Goal: Task Accomplishment & Management: Use online tool/utility

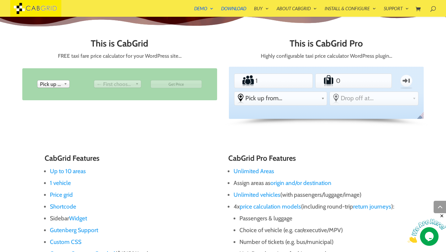
scroll to position [265, 0]
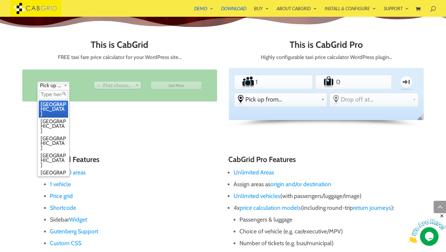
click at [63, 82] on link "Pick up from" at bounding box center [53, 85] width 33 height 8
click at [57, 117] on li "[GEOGRAPHIC_DATA]" at bounding box center [53, 125] width 29 height 17
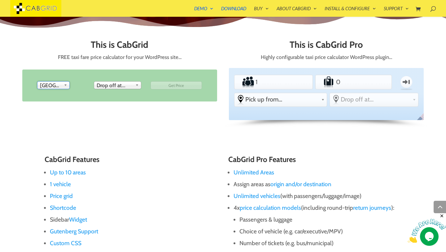
click at [124, 85] on span "Drop off at..." at bounding box center [115, 85] width 36 height 7
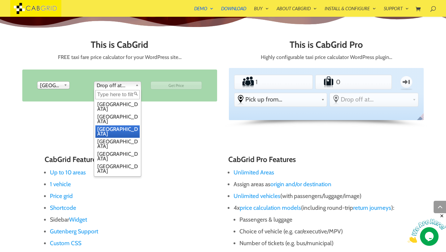
click at [118, 125] on li "Manchester" at bounding box center [117, 131] width 44 height 12
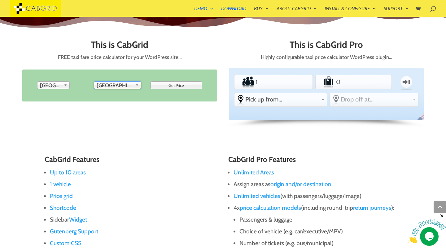
click at [178, 86] on input "Get Price" at bounding box center [177, 85] width 52 height 8
click at [177, 84] on input "Please Wait..." at bounding box center [177, 85] width 52 height 8
type input "Get Price"
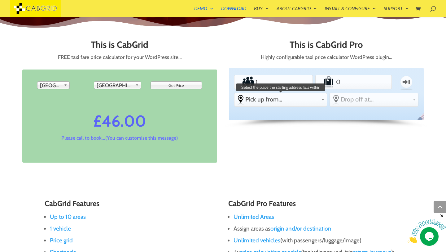
click at [278, 98] on span "Pick up from..." at bounding box center [281, 98] width 73 height 7
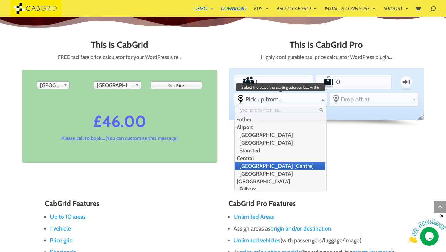
click at [254, 165] on li "[GEOGRAPHIC_DATA] (Centre)" at bounding box center [280, 166] width 90 height 8
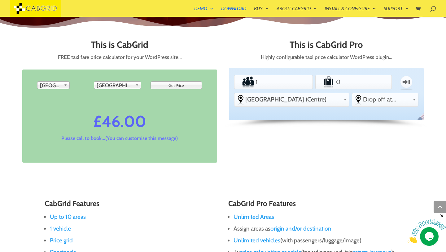
click at [397, 98] on span "Drop off at..." at bounding box center [386, 98] width 47 height 7
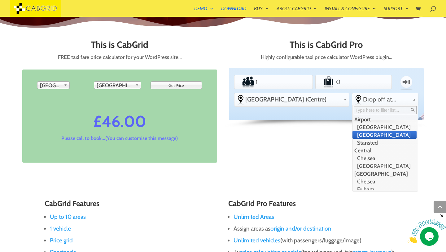
click at [366, 134] on li "[GEOGRAPHIC_DATA]" at bounding box center [385, 135] width 64 height 8
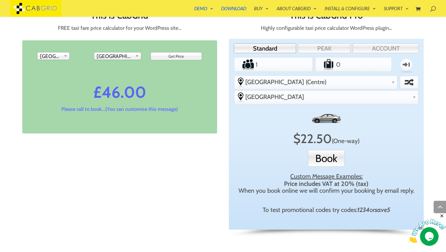
scroll to position [295, 0]
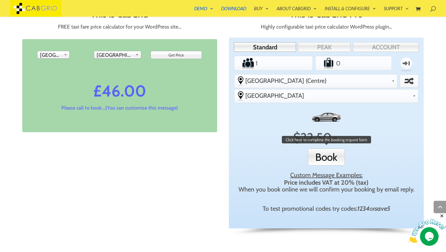
click at [330, 148] on button "Book" at bounding box center [326, 156] width 37 height 17
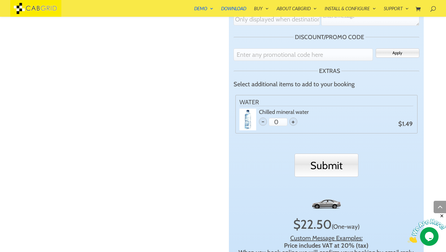
scroll to position [501, 0]
click at [292, 117] on span "+" at bounding box center [293, 121] width 8 height 8
click at [263, 117] on span "-" at bounding box center [263, 121] width 8 height 8
click at [296, 117] on span "+" at bounding box center [293, 121] width 8 height 8
type input "1"
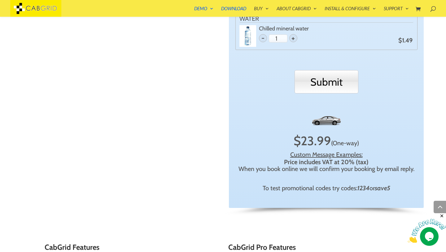
scroll to position [588, 0]
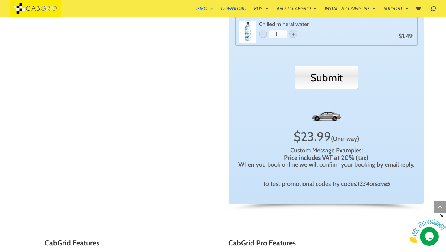
click at [288, 180] on div "To test promotional codes try codes: 1234 or save5" at bounding box center [326, 183] width 179 height 7
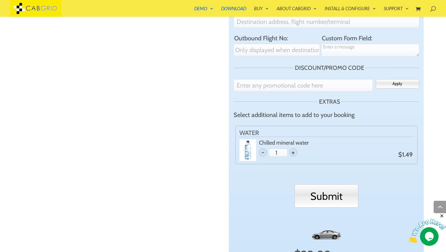
scroll to position [465, 0]
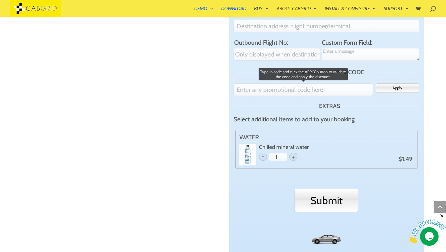
click at [302, 83] on input "text" at bounding box center [303, 89] width 139 height 12
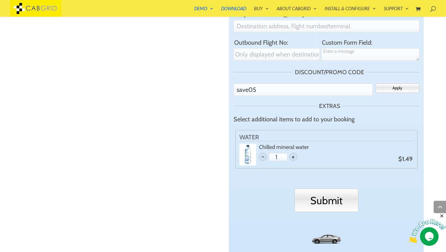
type input "save05"
click at [407, 83] on button "Apply" at bounding box center [398, 87] width 44 height 9
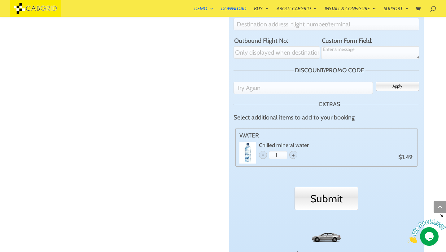
scroll to position [460, 0]
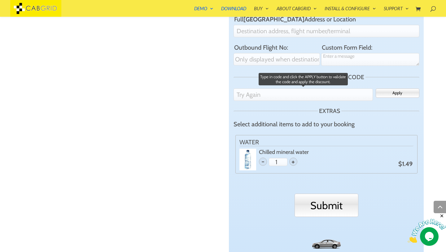
click at [289, 88] on input "text" at bounding box center [303, 94] width 139 height 12
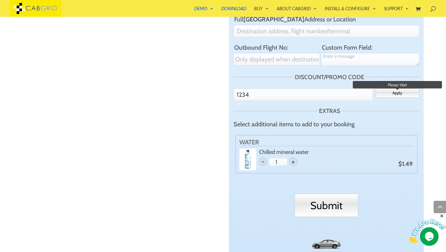
type input "1234"
click at [406, 88] on button "Apply" at bounding box center [398, 92] width 44 height 9
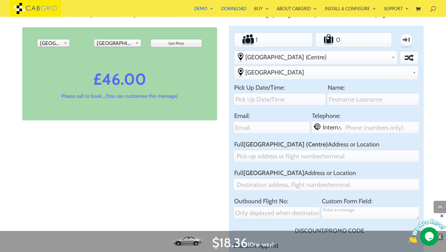
scroll to position [312, 0]
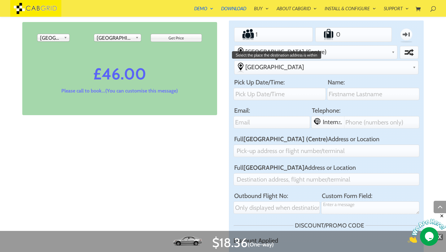
click at [412, 61] on link "[GEOGRAPHIC_DATA]" at bounding box center [327, 67] width 184 height 12
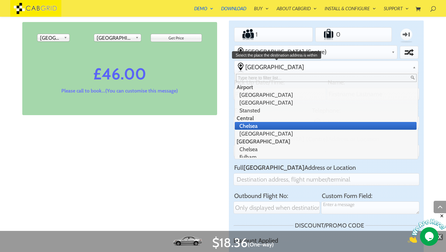
click at [355, 122] on li "Chelsea" at bounding box center [326, 126] width 182 height 8
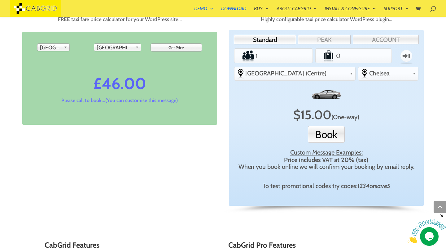
scroll to position [301, 0]
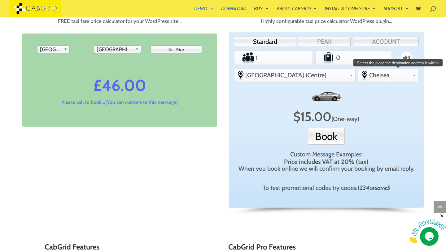
click at [369, 74] on span "Chelsea" at bounding box center [389, 74] width 41 height 7
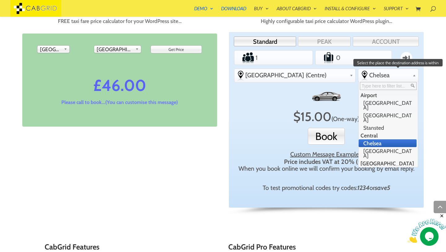
click at [366, 86] on input "text" at bounding box center [388, 86] width 57 height 8
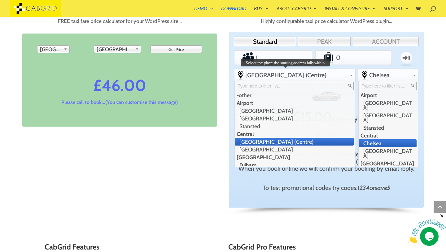
click at [324, 77] on span "[GEOGRAPHIC_DATA] (Centre)" at bounding box center [296, 74] width 102 height 7
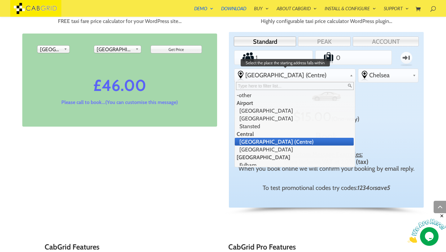
click at [317, 85] on input "text" at bounding box center [295, 86] width 118 height 8
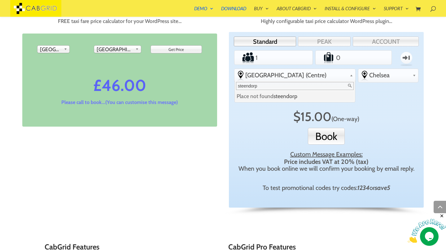
type input "steendorp"
click at [271, 143] on div "X $ 15.00 (One-way) Book Custom Message Examples: Price includes VAT at 20% (ta…" at bounding box center [326, 140] width 179 height 106
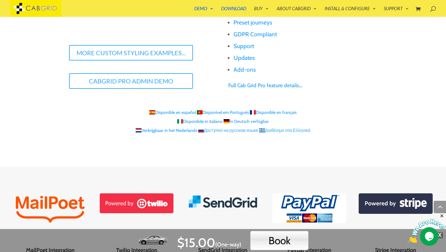
scroll to position [854, 0]
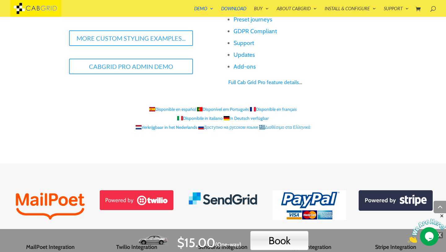
click at [165, 126] on link "Verkrijgbaar in het Nederlands" at bounding box center [167, 127] width 62 height 6
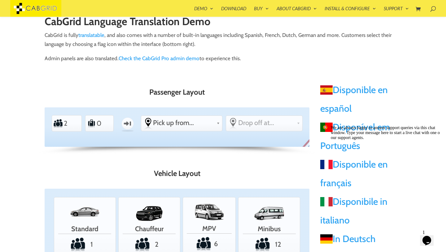
scroll to position [24, 0]
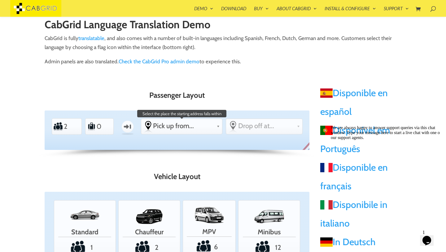
click at [198, 126] on span "Pick up from..." at bounding box center [183, 125] width 61 height 8
type input "steendorp"
click at [197, 148] on span "steendorp" at bounding box center [197, 147] width 26 height 7
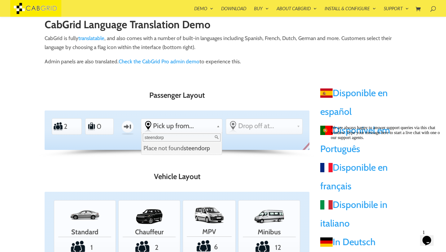
click at [244, 98] on h3 "Passenger Layout" at bounding box center [177, 96] width 265 height 11
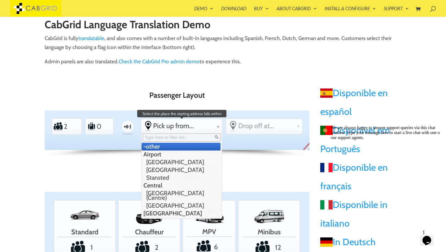
click at [205, 123] on span "Pick up from..." at bounding box center [183, 125] width 61 height 8
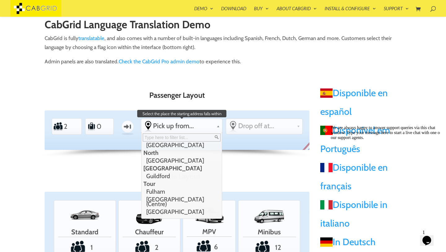
scroll to position [111, 0]
click at [250, 127] on span "Drop off at..." at bounding box center [266, 125] width 56 height 8
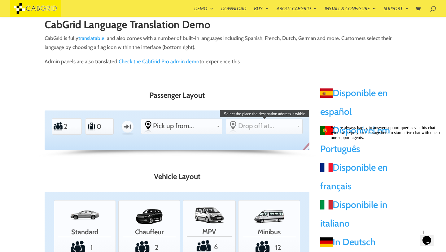
click at [250, 127] on span "Drop off at..." at bounding box center [266, 125] width 56 height 8
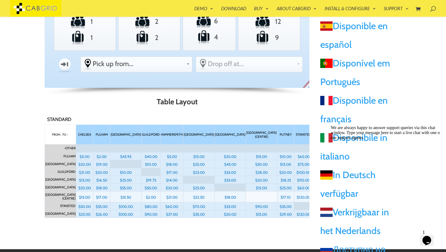
scroll to position [0, 0]
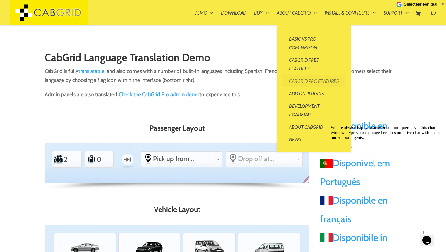
click at [302, 81] on link "CabGrid Pro Features" at bounding box center [314, 81] width 62 height 12
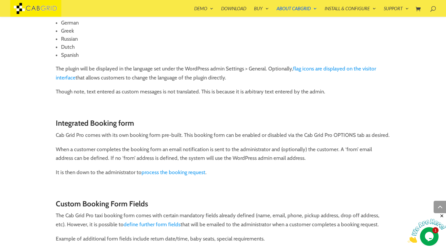
scroll to position [2236, 0]
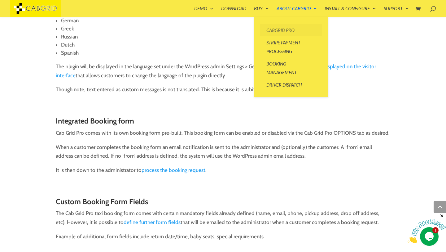
click at [278, 30] on link "CabGrid Pro" at bounding box center [291, 30] width 62 height 12
